Goal: Manage account settings

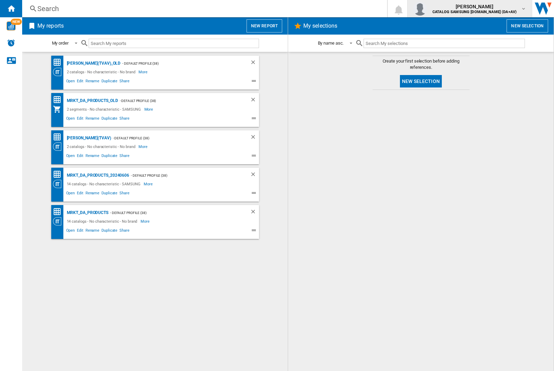
click at [427, 9] on img "button" at bounding box center [420, 9] width 14 height 14
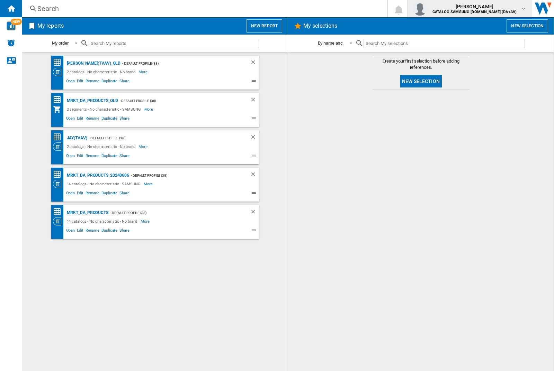
click at [427, 9] on img "button" at bounding box center [420, 9] width 14 height 14
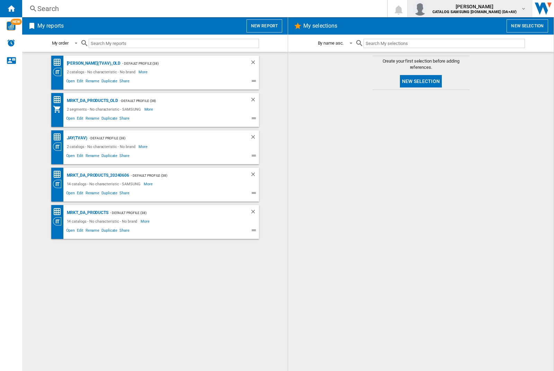
click at [427, 9] on img "button" at bounding box center [420, 9] width 14 height 14
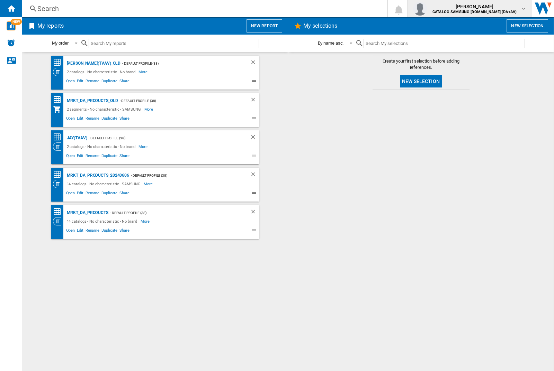
click at [427, 9] on img "button" at bounding box center [420, 9] width 14 height 14
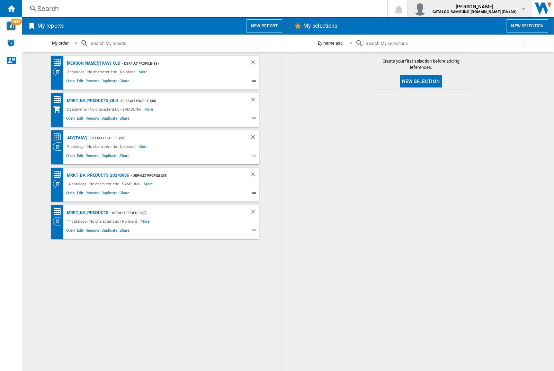
click at [427, 9] on img "button" at bounding box center [420, 9] width 14 height 14
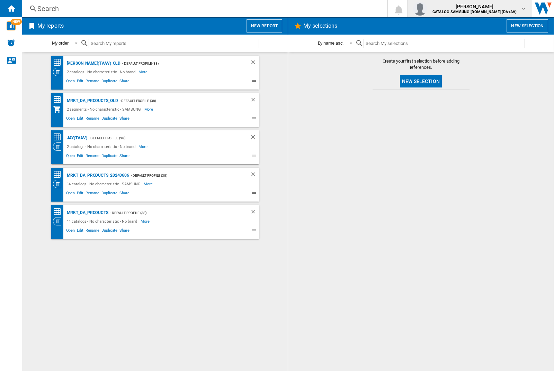
click at [427, 9] on img "button" at bounding box center [420, 9] width 14 height 14
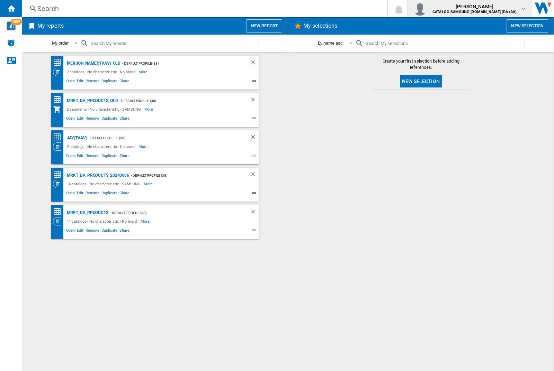
click at [427, 9] on img "button" at bounding box center [420, 9] width 14 height 14
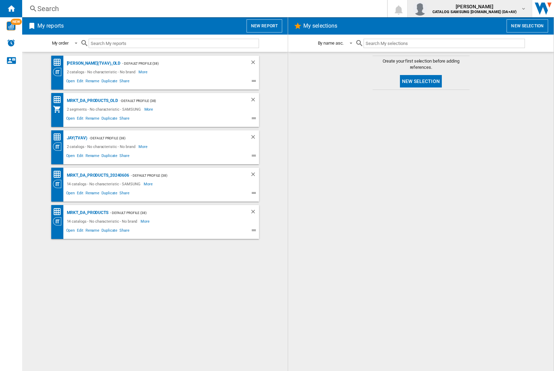
click at [427, 9] on img "button" at bounding box center [420, 9] width 14 height 14
